Goal: Navigation & Orientation: Find specific page/section

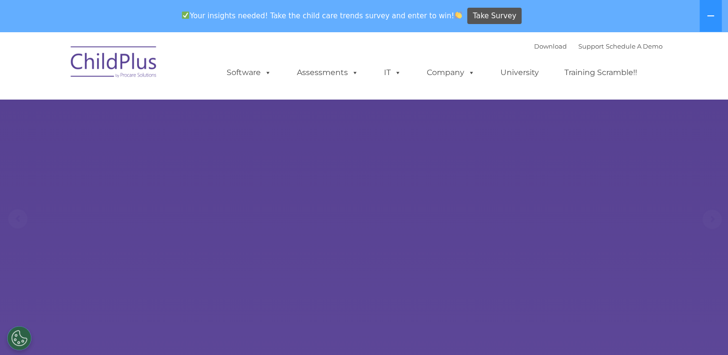
select select "MEDIUM"
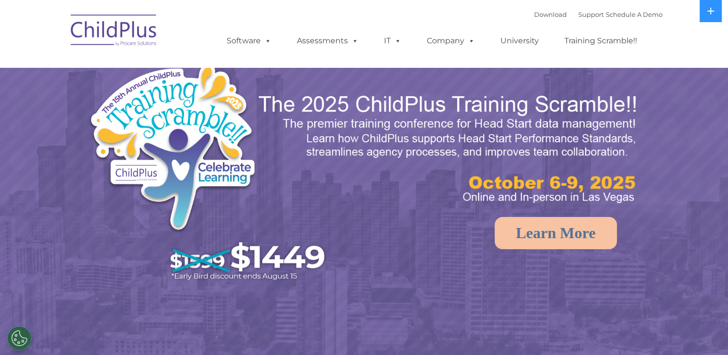
select select "MEDIUM"
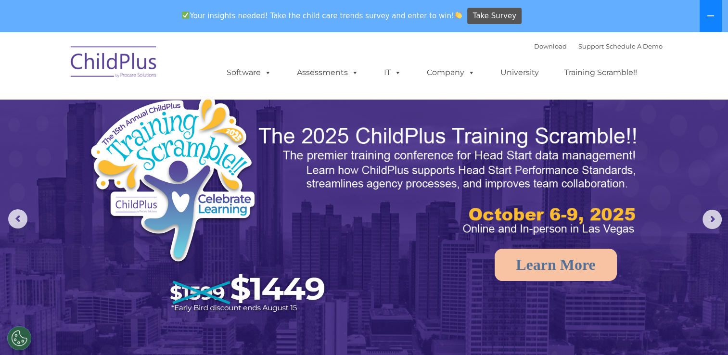
click at [704, 20] on button at bounding box center [710, 16] width 22 height 32
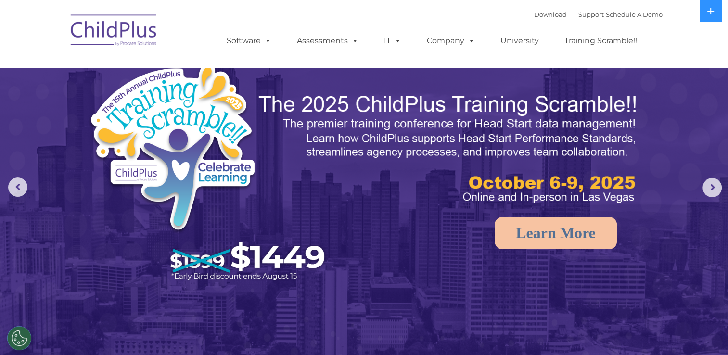
click at [96, 33] on img at bounding box center [114, 32] width 96 height 48
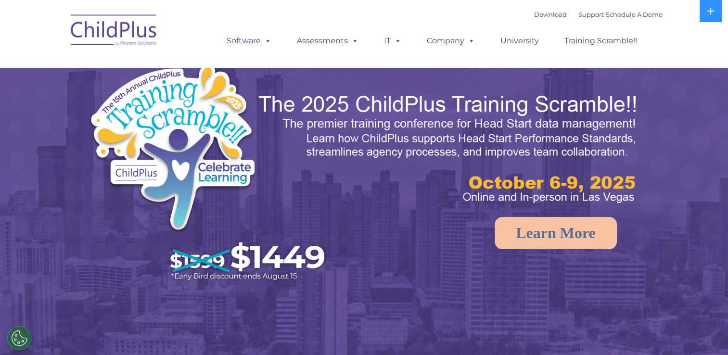
select select "MEDIUM"
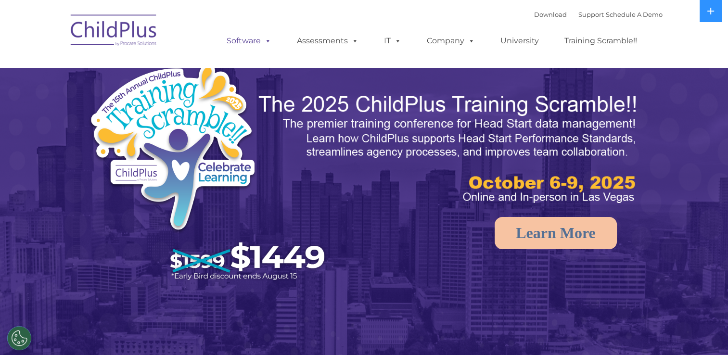
click at [271, 44] on link "Software" at bounding box center [249, 40] width 64 height 19
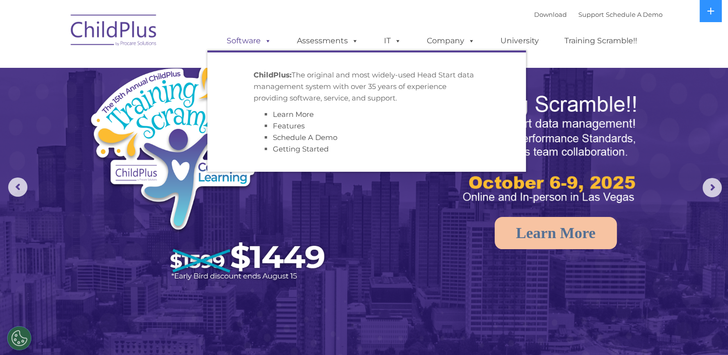
click at [267, 44] on span at bounding box center [266, 40] width 11 height 9
click at [252, 40] on link "Software" at bounding box center [249, 40] width 64 height 19
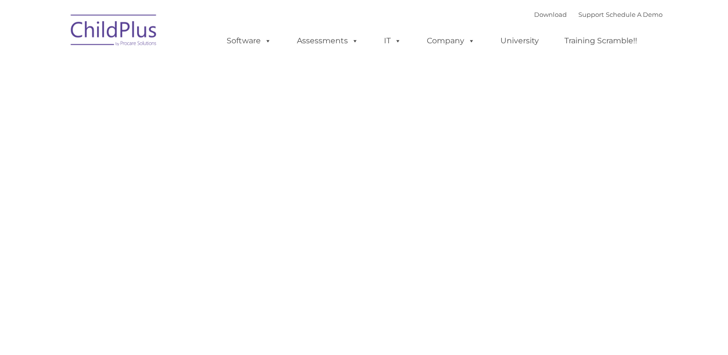
type input ""
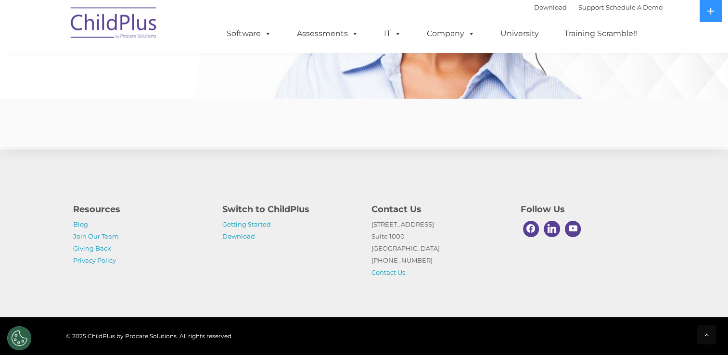
scroll to position [2367, 0]
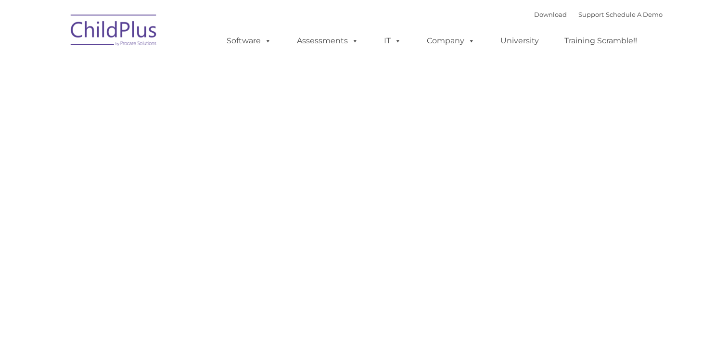
type input ""
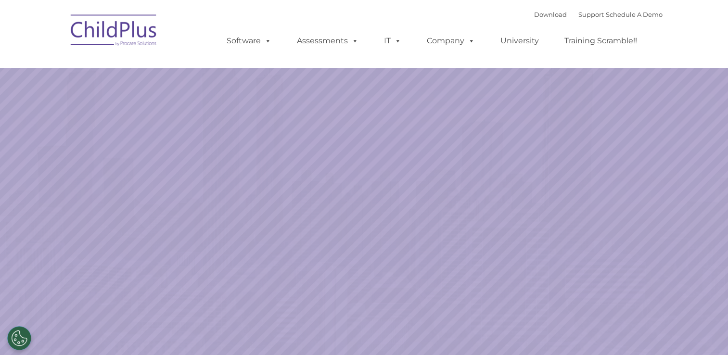
select select "MEDIUM"
